Goal: Task Accomplishment & Management: Manage account settings

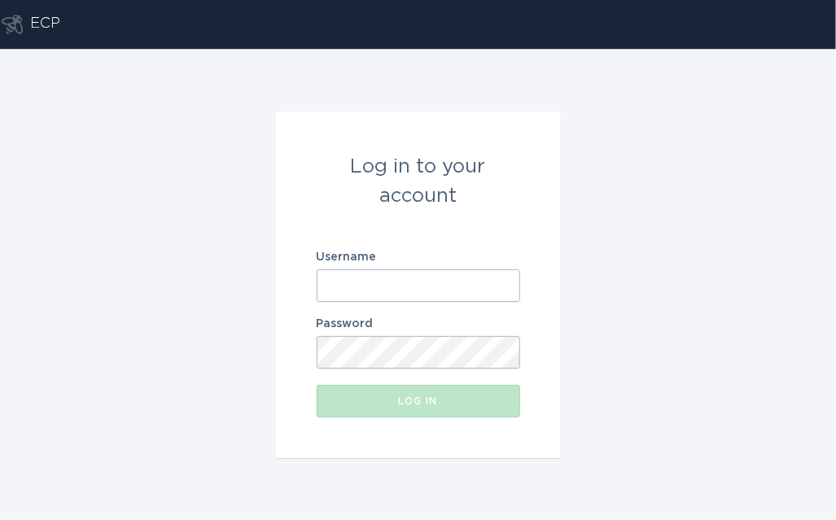
paste input "[EMAIL_ADDRESS][DOMAIN_NAME]"
type input "[EMAIL_ADDRESS][DOMAIN_NAME]"
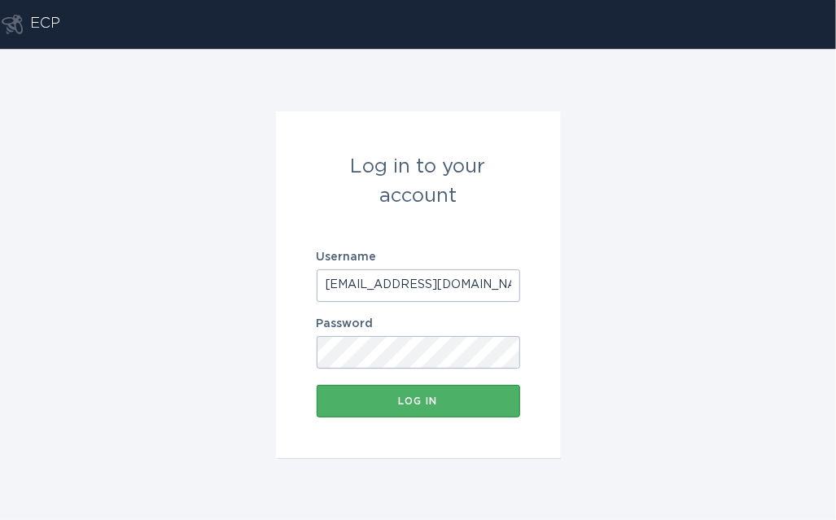
click at [354, 415] on button "Log in" at bounding box center [419, 401] width 204 height 33
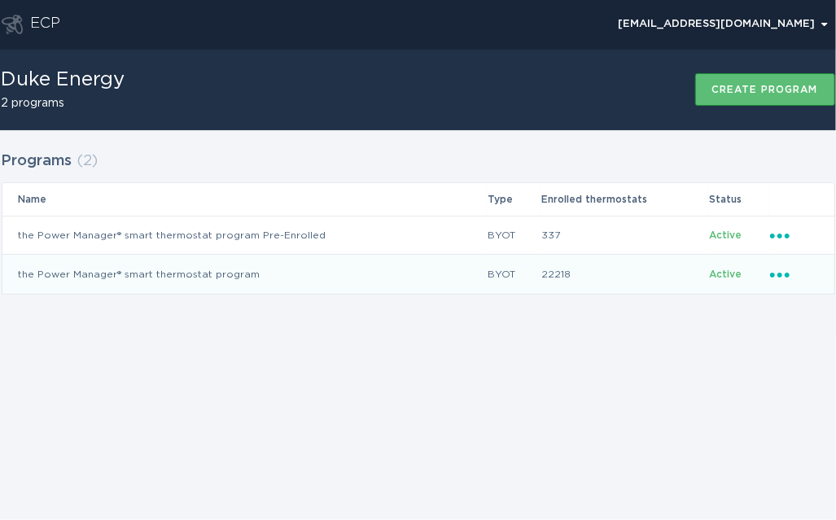
click at [781, 273] on icon "Popover menu" at bounding box center [780, 275] width 20 height 5
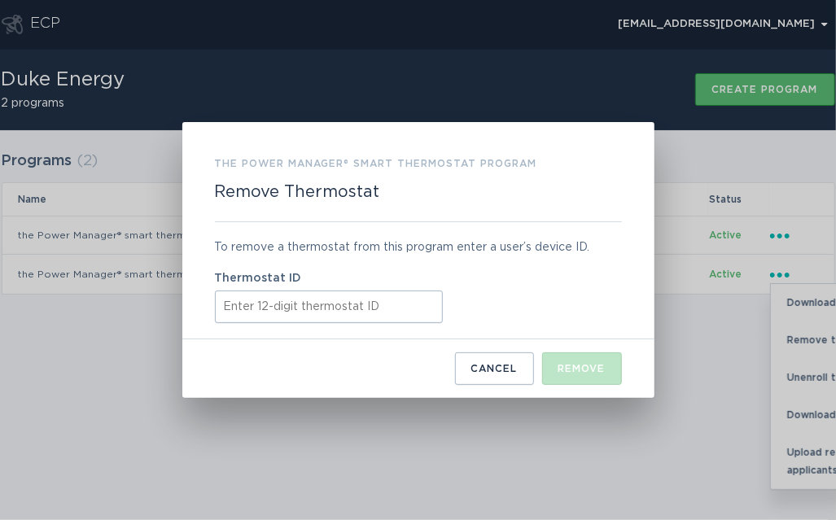
paste input "416458641494"
click at [588, 379] on button "Remove" at bounding box center [582, 368] width 80 height 33
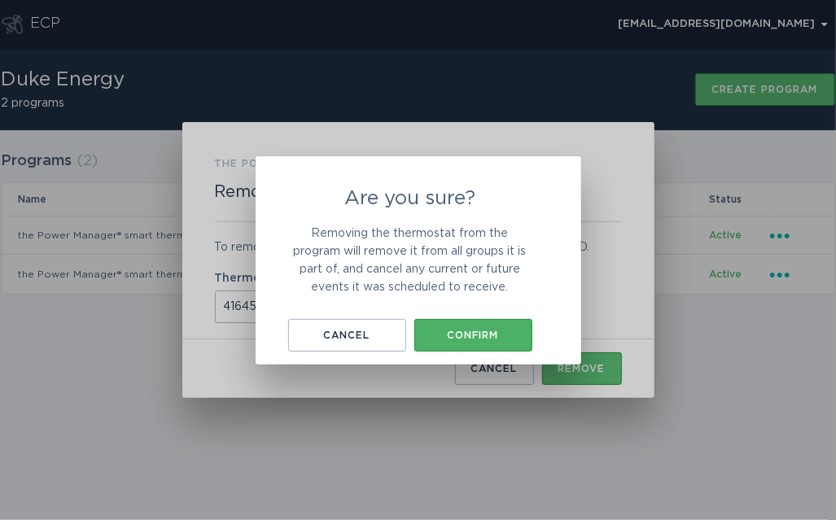
click at [482, 344] on button "Confirm" at bounding box center [473, 335] width 118 height 33
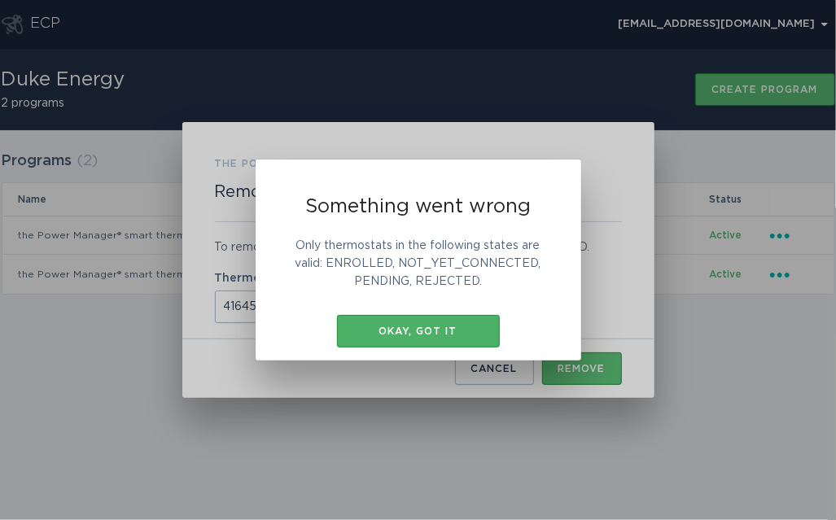
click at [458, 335] on div "Okay, got it" at bounding box center [418, 331] width 147 height 10
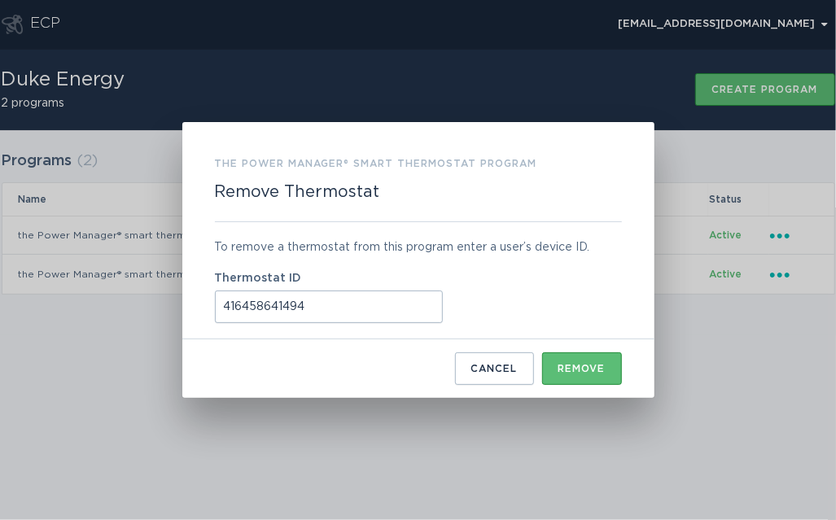
click at [410, 306] on input "416458641494" at bounding box center [329, 307] width 228 height 33
type input "41645864149"
click at [405, 308] on input "41645864149" at bounding box center [329, 307] width 228 height 33
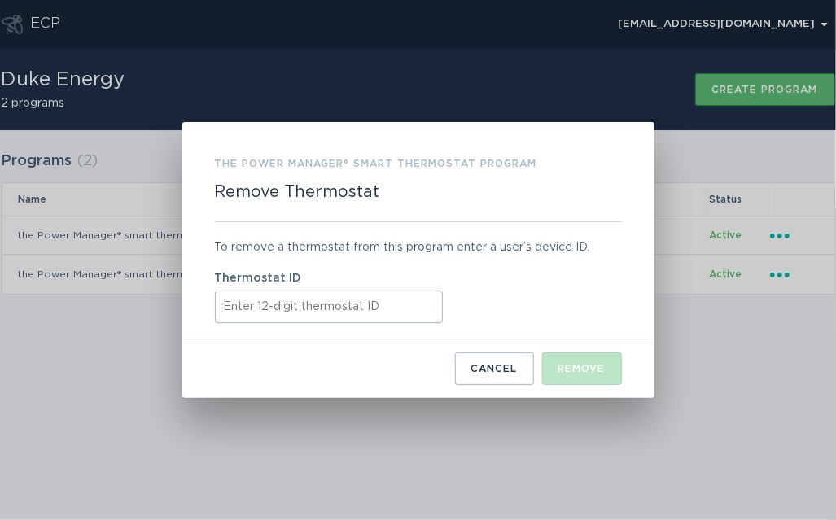
paste input "412821734581"
type input "412821734581"
click at [576, 373] on div "Remove" at bounding box center [581, 369] width 47 height 10
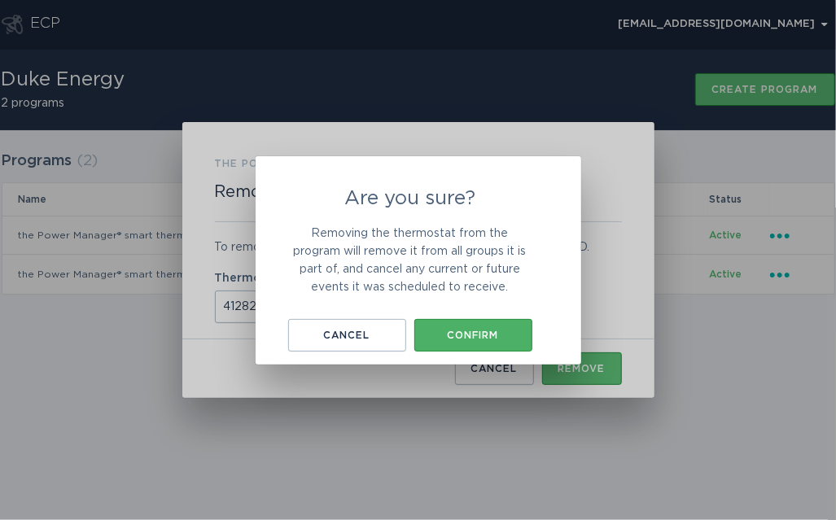
click at [488, 322] on button "Confirm" at bounding box center [473, 335] width 118 height 33
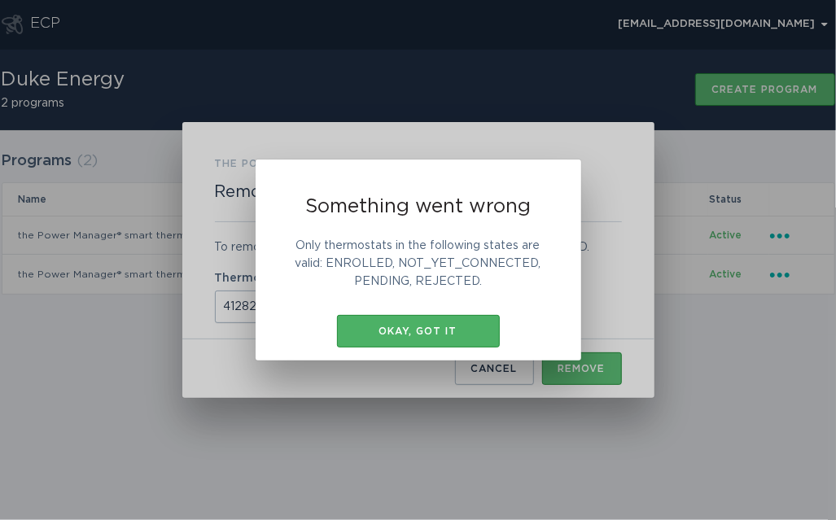
click at [439, 335] on div "Okay, got it" at bounding box center [418, 331] width 147 height 10
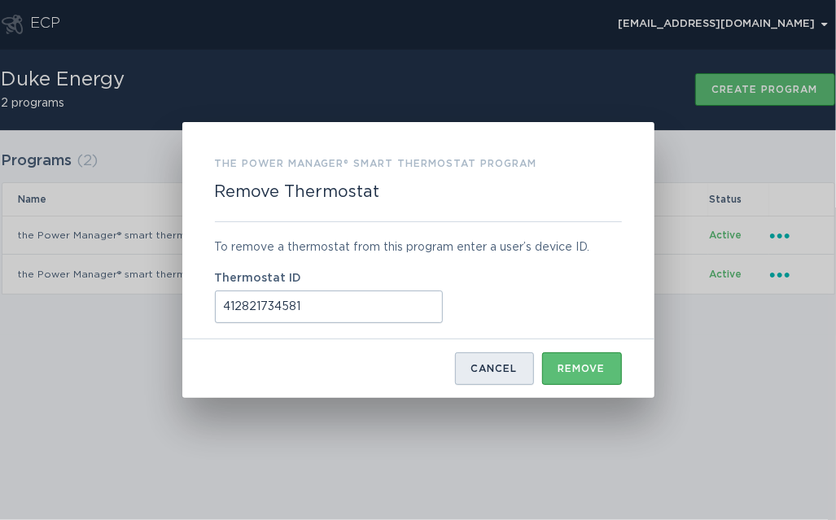
click at [487, 372] on div "Cancel" at bounding box center [494, 369] width 46 height 10
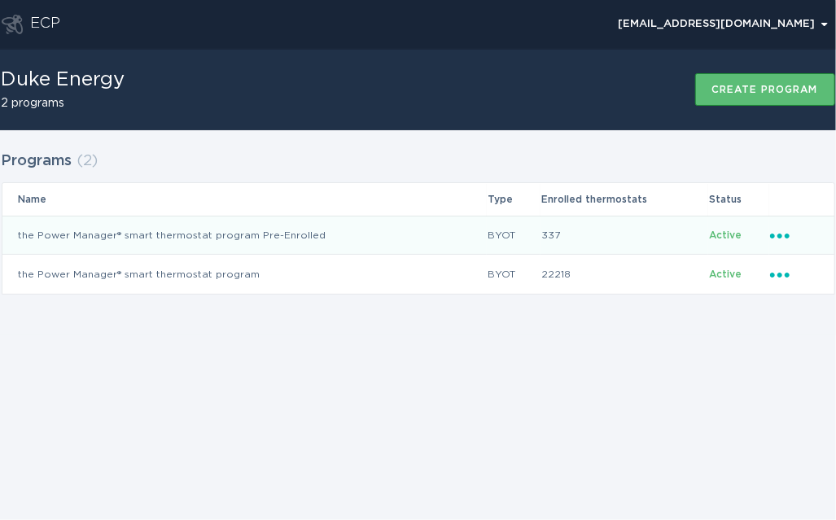
click at [782, 237] on icon "Ellipsis" at bounding box center [781, 233] width 23 height 14
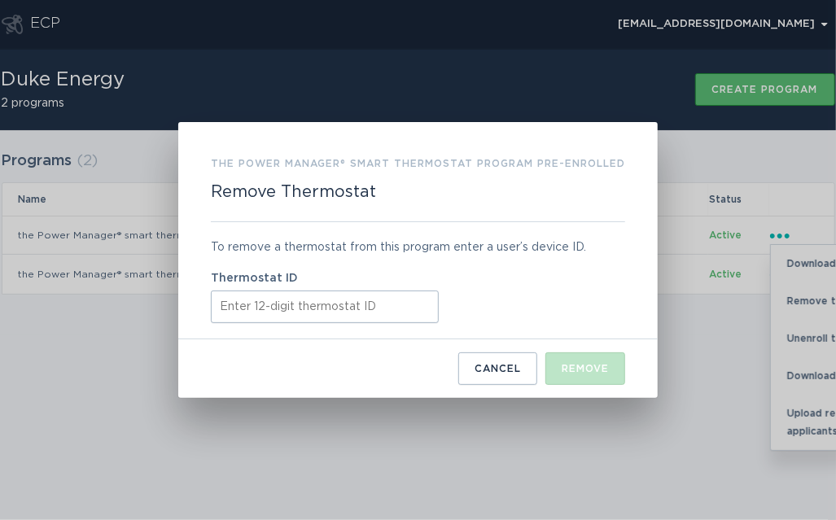
paste input "412821734581"
type input "412821734581"
click at [596, 366] on div "Remove" at bounding box center [585, 369] width 47 height 10
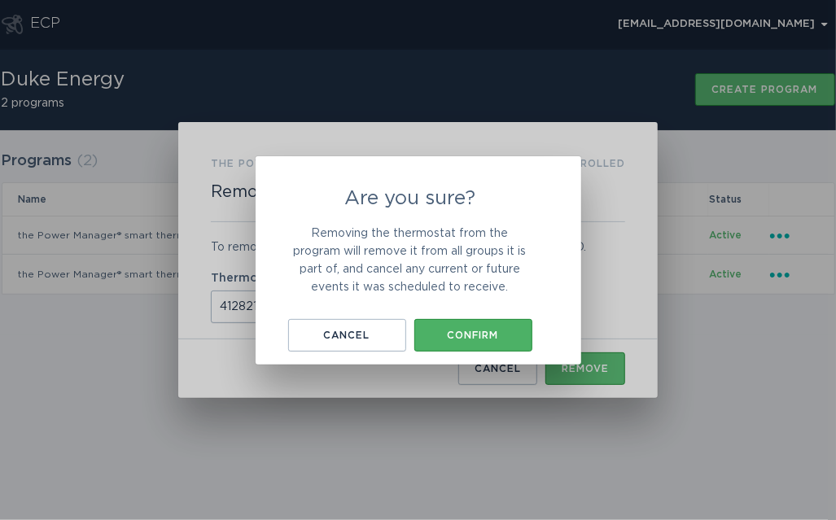
click at [462, 336] on div "Confirm" at bounding box center [473, 336] width 102 height 10
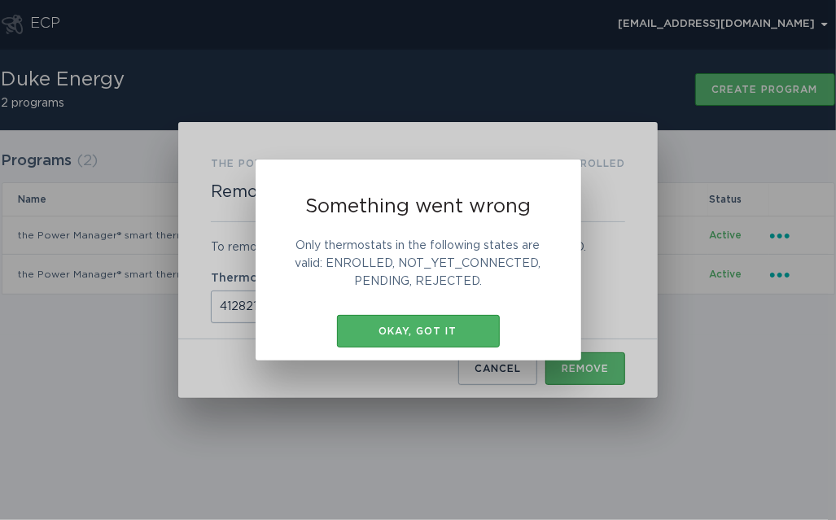
click at [444, 335] on div "Okay, got it" at bounding box center [418, 331] width 147 height 10
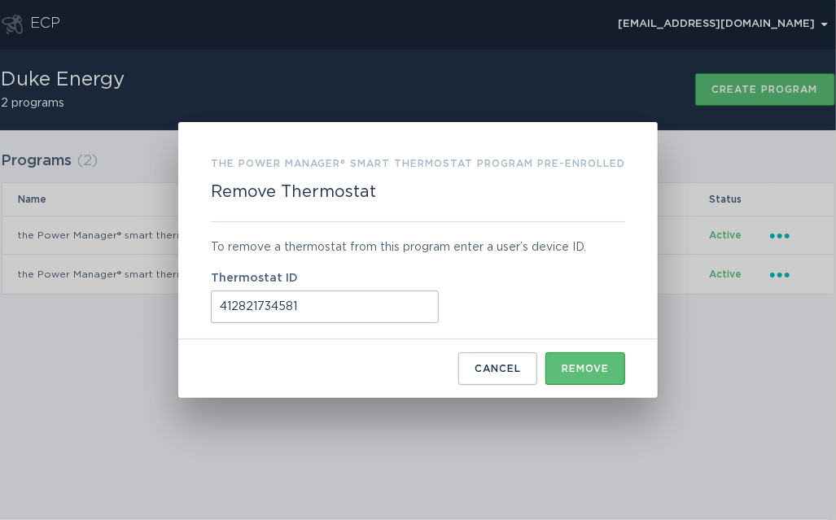
click at [358, 303] on input "412821734581" at bounding box center [325, 307] width 228 height 33
click at [360, 301] on input "412821734581" at bounding box center [325, 307] width 228 height 33
drag, startPoint x: 496, startPoint y: 363, endPoint x: 510, endPoint y: 286, distance: 78.6
click at [495, 363] on button "Cancel" at bounding box center [497, 368] width 79 height 33
